Goal: Communication & Community: Connect with others

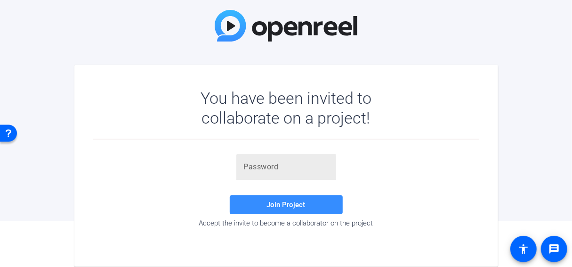
click at [291, 171] on input "text" at bounding box center [286, 166] width 85 height 11
click at [295, 165] on input "text" at bounding box center [286, 166] width 85 height 11
paste input "n3+6JV"
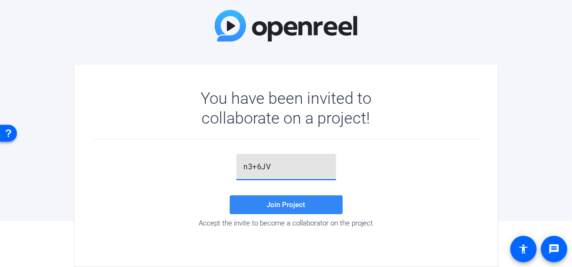
type input "n3+6JV"
click at [286, 207] on span "Join Project" at bounding box center [286, 204] width 39 height 8
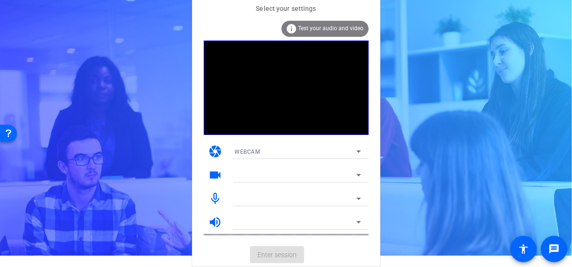
scroll to position [11, 0]
click at [360, 152] on icon at bounding box center [358, 151] width 11 height 11
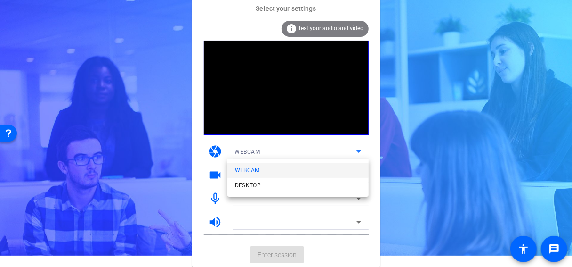
click at [315, 223] on div at bounding box center [286, 133] width 572 height 267
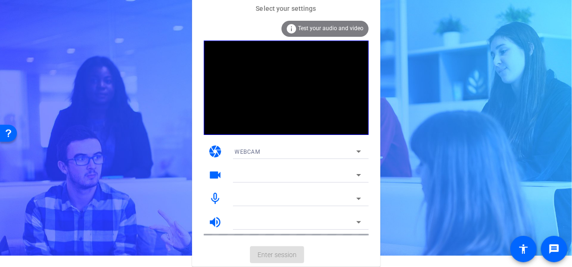
click at [346, 169] on div at bounding box center [298, 174] width 126 height 15
click at [354, 174] on icon at bounding box center [358, 174] width 11 height 11
click at [360, 175] on icon at bounding box center [358, 174] width 11 height 11
click at [356, 204] on div at bounding box center [298, 198] width 126 height 15
click at [357, 225] on icon at bounding box center [358, 221] width 11 height 11
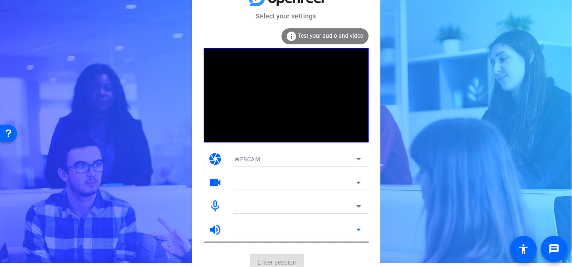
scroll to position [0, 0]
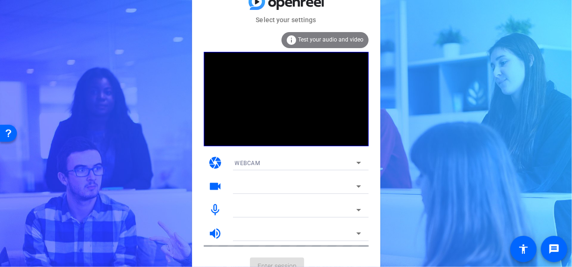
click at [313, 73] on video at bounding box center [286, 99] width 165 height 94
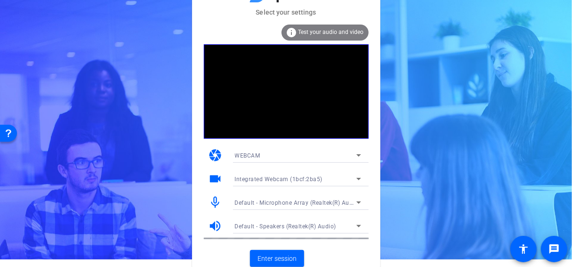
scroll to position [11, 0]
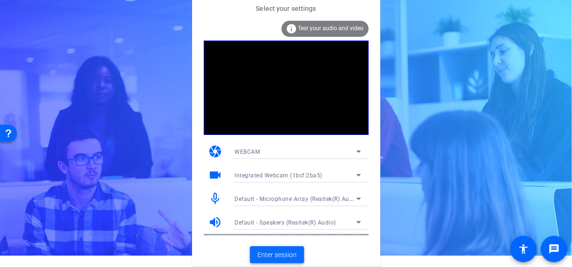
click at [271, 248] on span at bounding box center [277, 254] width 54 height 23
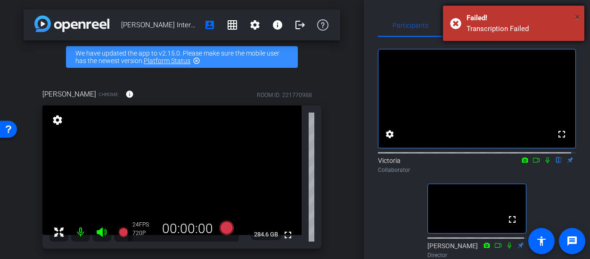
click at [572, 17] on span "×" at bounding box center [577, 16] width 5 height 11
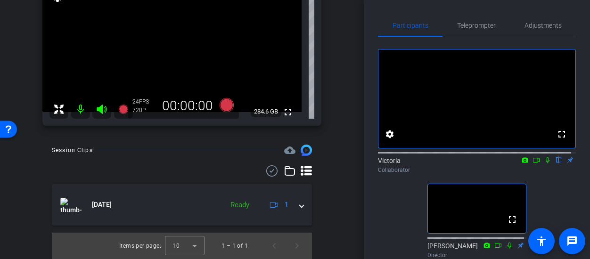
click at [544, 163] on icon at bounding box center [548, 160] width 8 height 7
click at [532, 163] on icon at bounding box center [536, 160] width 8 height 7
click at [556, 163] on icon at bounding box center [558, 160] width 5 height 6
click at [557, 163] on icon at bounding box center [559, 160] width 4 height 6
click at [556, 163] on icon at bounding box center [558, 160] width 5 height 6
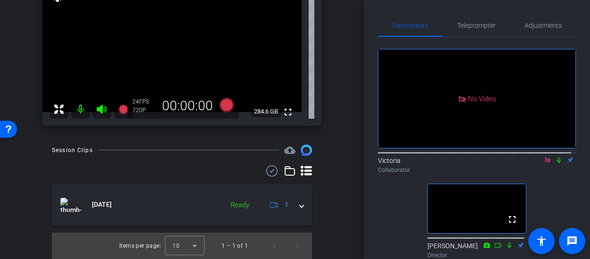
click at [557, 163] on icon at bounding box center [559, 160] width 4 height 6
click at [555, 163] on icon at bounding box center [559, 160] width 8 height 7
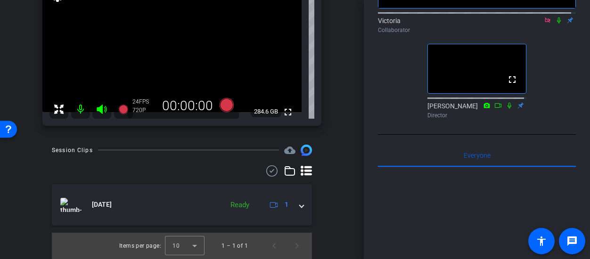
scroll to position [94, 0]
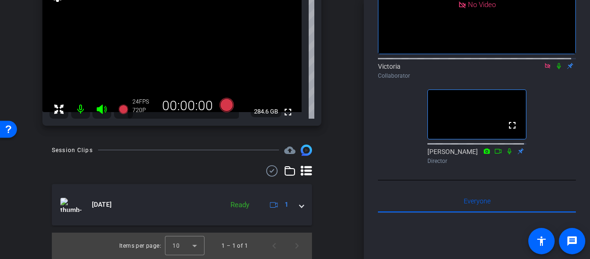
drag, startPoint x: 556, startPoint y: 74, endPoint x: 556, endPoint y: 81, distance: 6.6
click at [556, 69] on icon at bounding box center [559, 66] width 8 height 7
click at [556, 69] on icon at bounding box center [558, 66] width 5 height 6
click at [557, 69] on icon at bounding box center [559, 66] width 4 height 6
click at [555, 69] on icon at bounding box center [559, 66] width 8 height 7
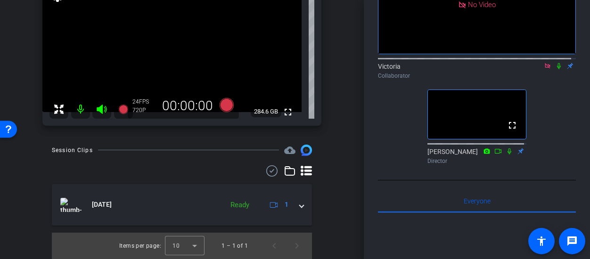
click at [555, 69] on icon at bounding box center [559, 66] width 8 height 7
drag, startPoint x: 553, startPoint y: 76, endPoint x: 553, endPoint y: 94, distance: 18.4
click at [553, 94] on div "No Video Victoria Collaborator fullscreen Michael King Director" at bounding box center [477, 55] width 198 height 225
click at [556, 69] on icon at bounding box center [558, 66] width 5 height 6
click at [557, 69] on icon at bounding box center [559, 66] width 4 height 6
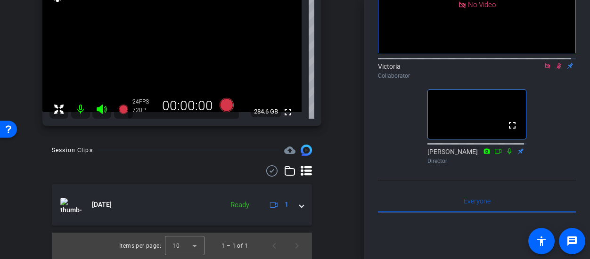
click at [556, 69] on icon at bounding box center [559, 66] width 8 height 7
click at [557, 69] on icon at bounding box center [559, 66] width 4 height 6
click at [555, 69] on icon at bounding box center [559, 66] width 8 height 7
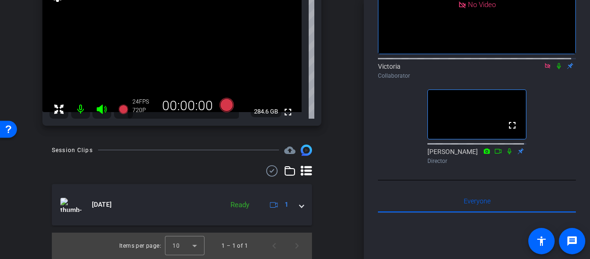
click at [557, 69] on icon at bounding box center [559, 66] width 4 height 6
click at [555, 69] on icon at bounding box center [559, 66] width 8 height 7
click at [557, 69] on icon at bounding box center [559, 66] width 4 height 6
click at [555, 69] on icon at bounding box center [559, 66] width 8 height 7
click at [557, 69] on icon at bounding box center [559, 66] width 4 height 6
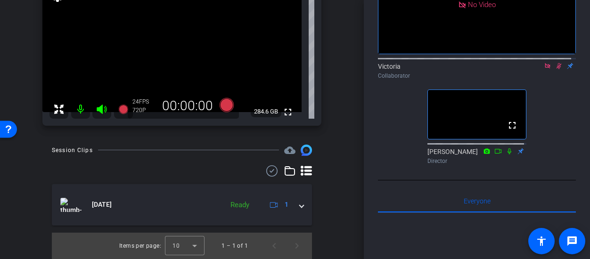
click at [555, 69] on icon at bounding box center [559, 66] width 8 height 7
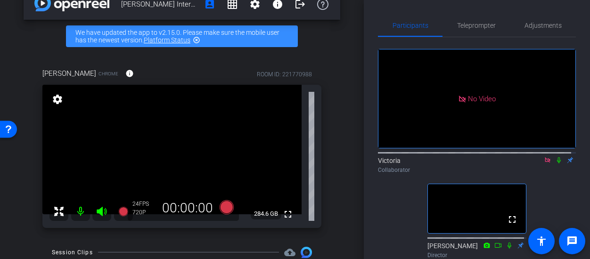
scroll to position [0, 0]
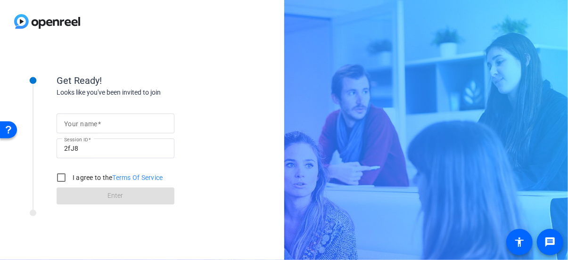
drag, startPoint x: 437, startPoint y: 0, endPoint x: 243, endPoint y: 33, distance: 196.8
click at [243, 33] on div at bounding box center [142, 21] width 284 height 43
